Goal: Transaction & Acquisition: Obtain resource

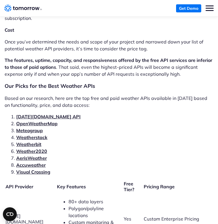
scroll to position [1212, 0]
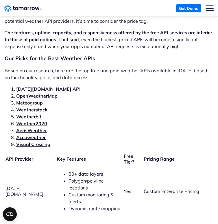
click at [43, 86] on link "Tomorrow.io API" at bounding box center [48, 89] width 64 height 6
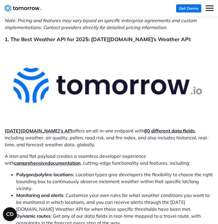
scroll to position [1723, 0]
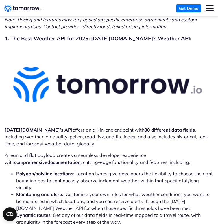
click at [29, 127] on strong "Tomorrow.io’s API" at bounding box center [39, 130] width 68 height 6
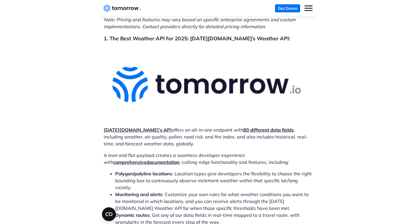
scroll to position [1970, 0]
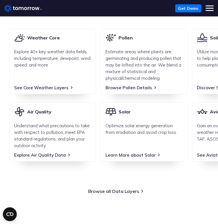
scroll to position [730, 0]
